Goal: Task Accomplishment & Management: Manage account settings

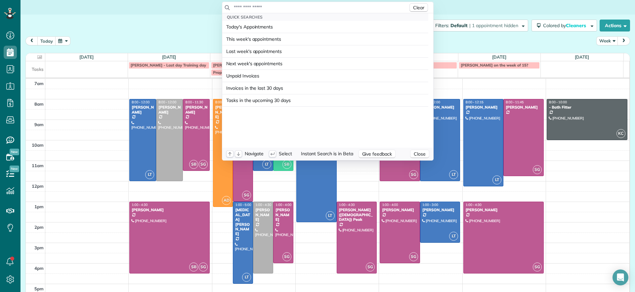
scroll to position [3, 3]
click at [284, 3] on div "Clear" at bounding box center [327, 7] width 211 height 11
click at [291, 9] on input "text" at bounding box center [320, 7] width 175 height 7
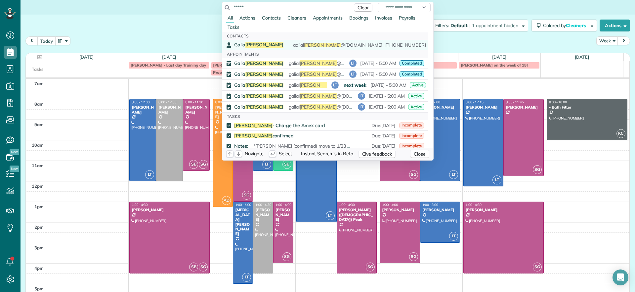
type input "*****"
click at [289, 43] on span "[DATE] [PERSON_NAME] emailed stating said she checked the downstairs bathroom a…" at bounding box center [527, 45] width 477 height 6
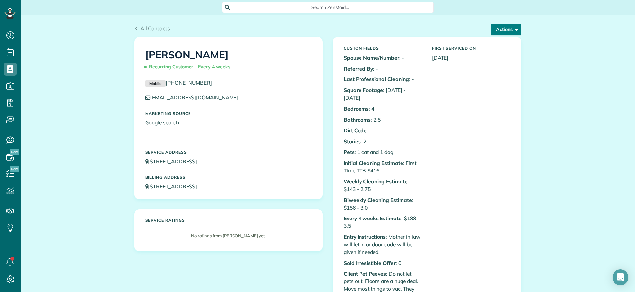
click at [506, 29] on button "Actions" at bounding box center [506, 29] width 30 height 12
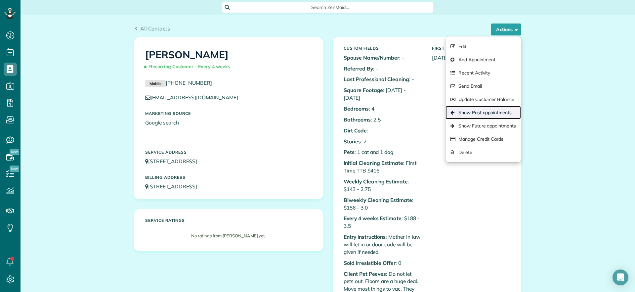
click at [497, 117] on link "Show Past appointments" at bounding box center [482, 112] width 75 height 13
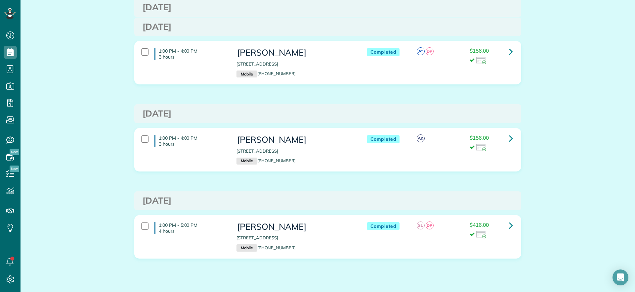
scroll to position [3092, 0]
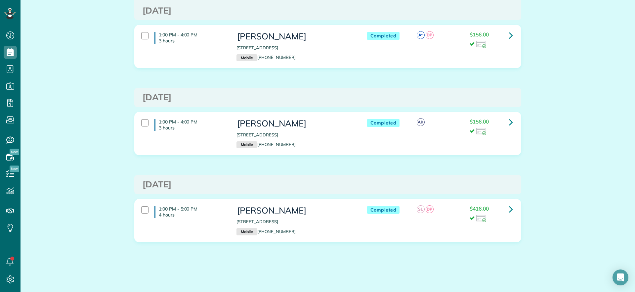
drag, startPoint x: 418, startPoint y: 211, endPoint x: 412, endPoint y: 269, distance: 58.8
